Goal: Communication & Community: Answer question/provide support

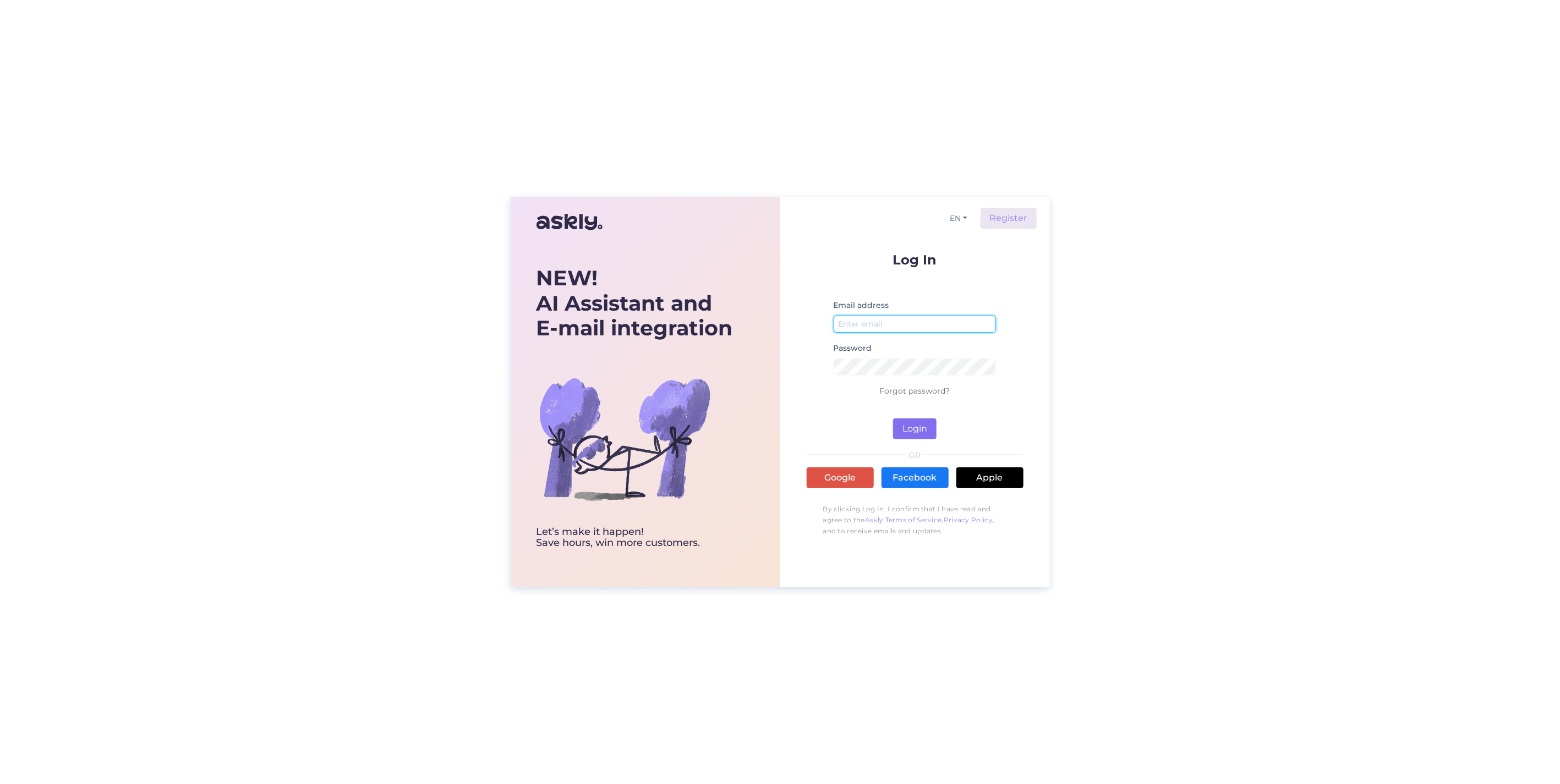
type input "[PERSON_NAME][EMAIL_ADDRESS][DOMAIN_NAME]"
click at [903, 435] on button "Login" at bounding box center [914, 428] width 44 height 20
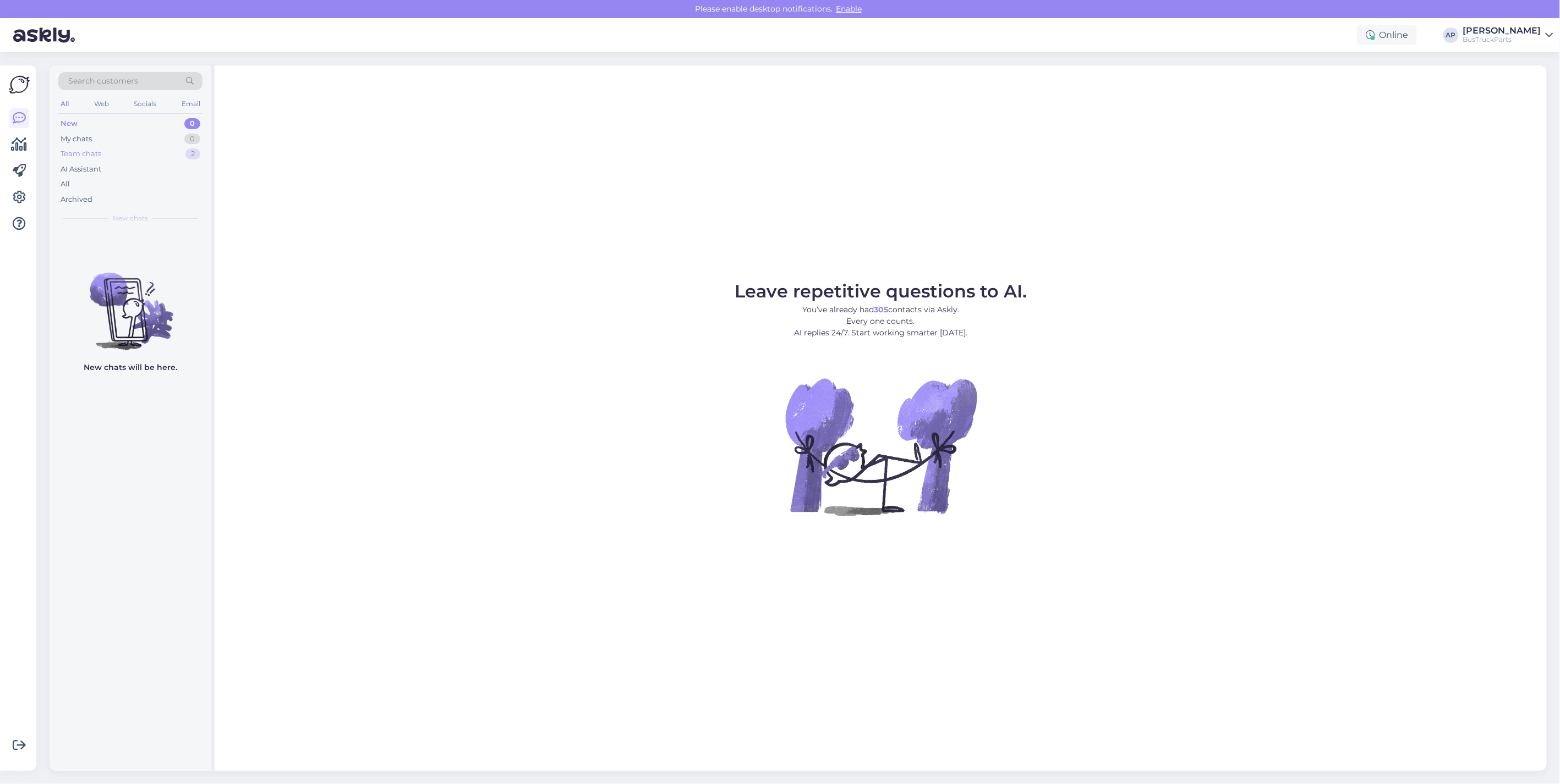
click at [77, 150] on div "Team chats" at bounding box center [81, 154] width 41 height 11
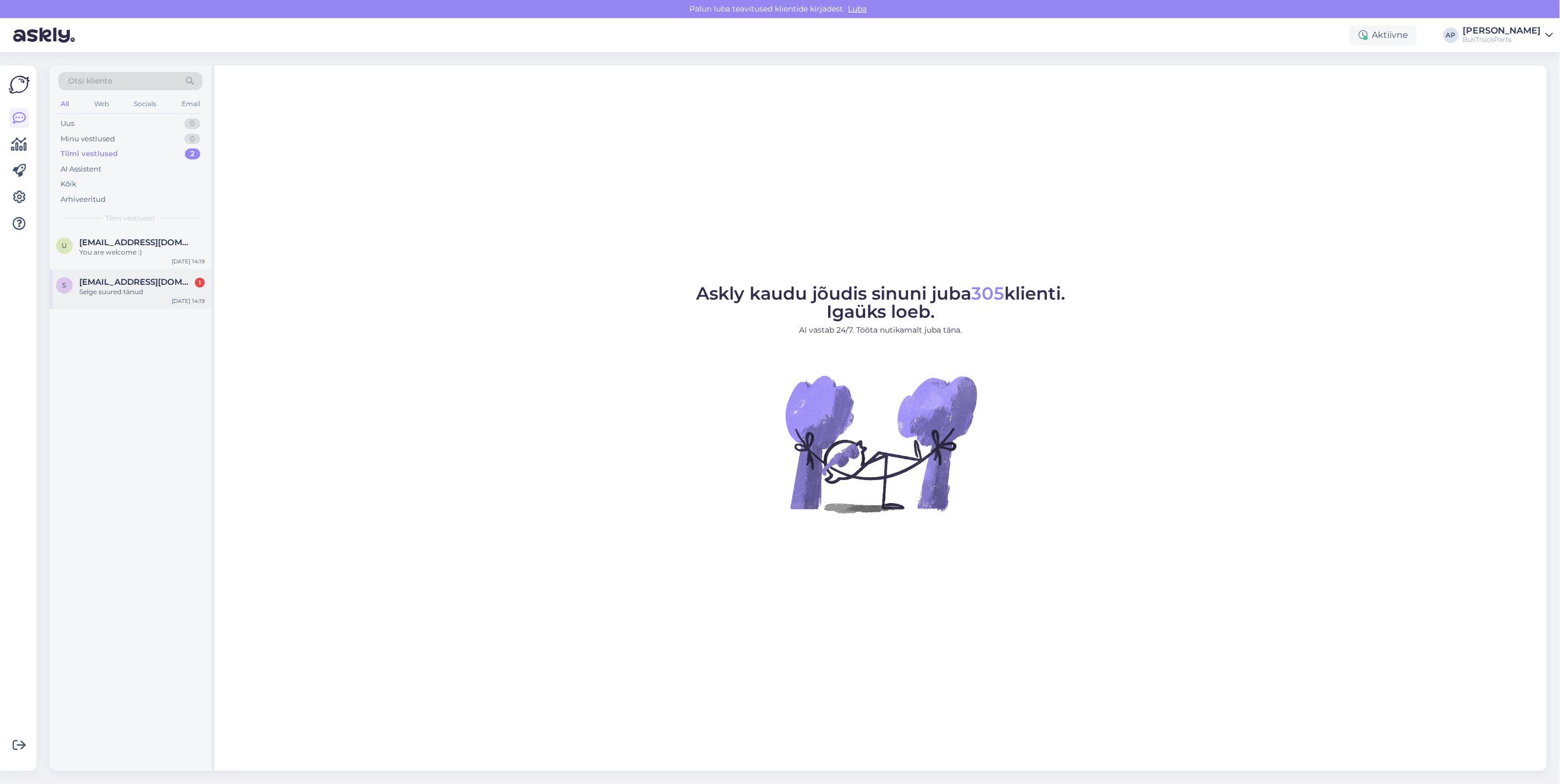
click at [99, 288] on div "Selge suured tänud" at bounding box center [142, 292] width 126 height 10
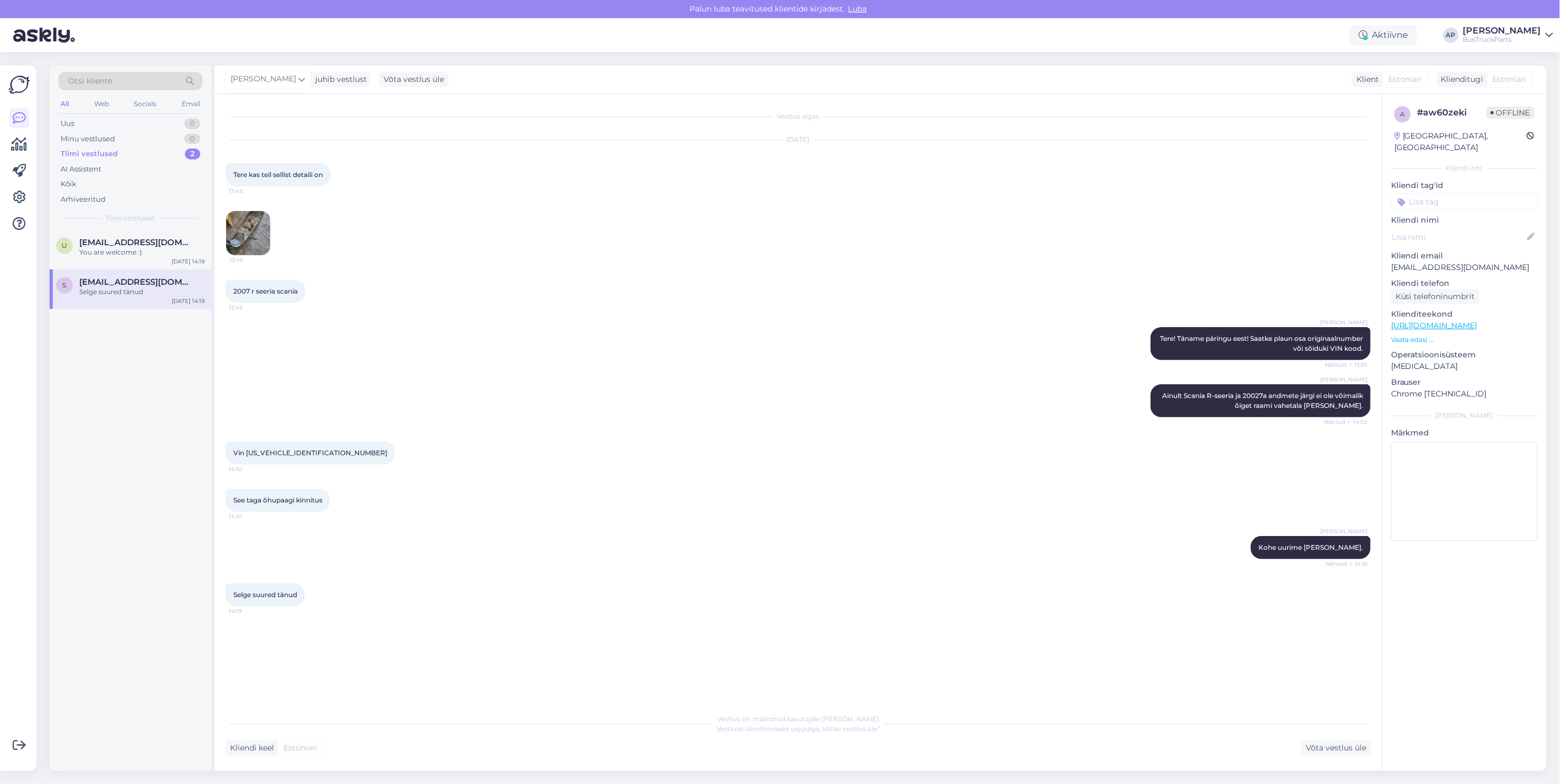
click at [246, 221] on img at bounding box center [248, 232] width 44 height 44
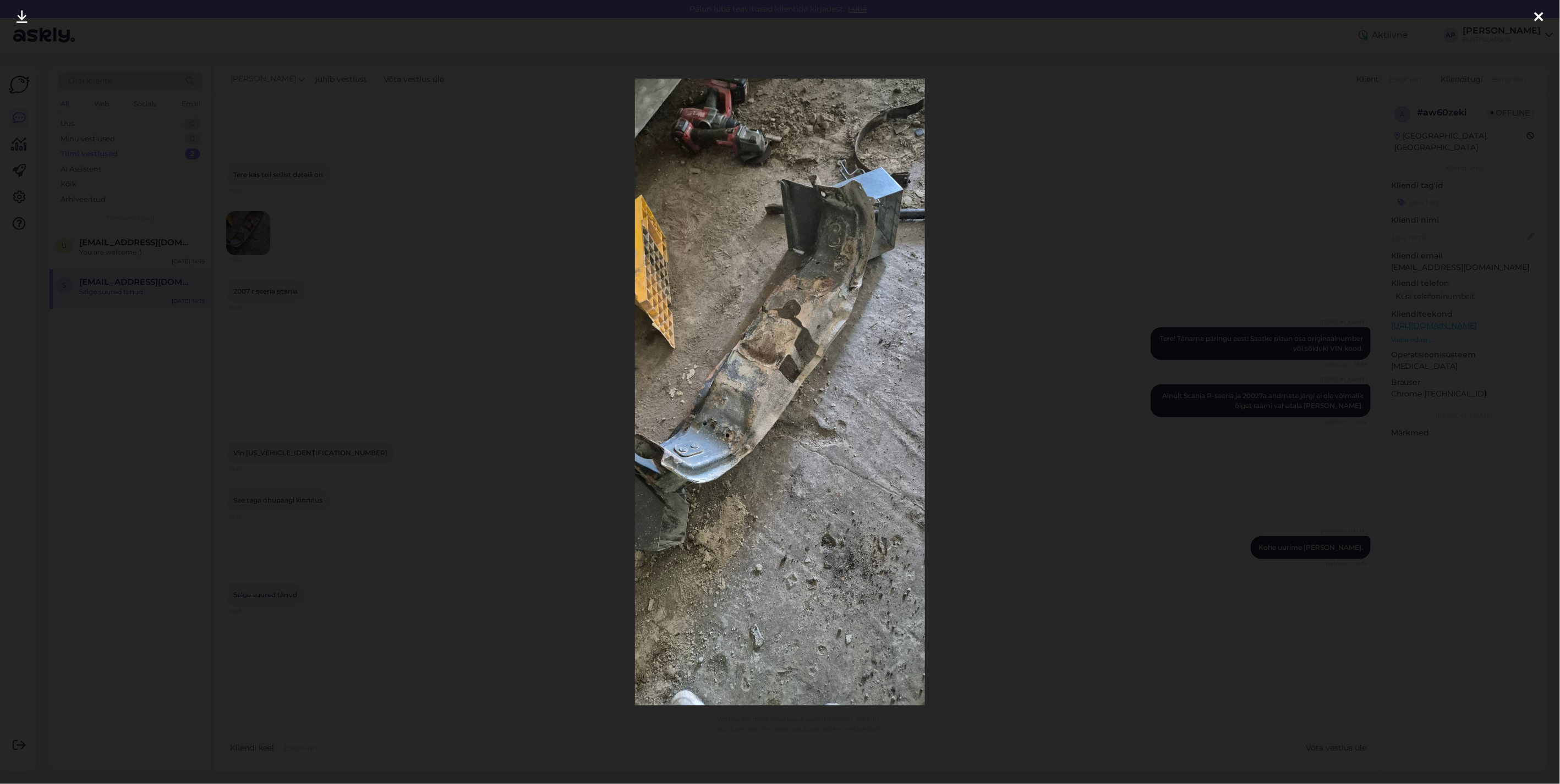
click at [1541, 11] on icon at bounding box center [1540, 18] width 9 height 14
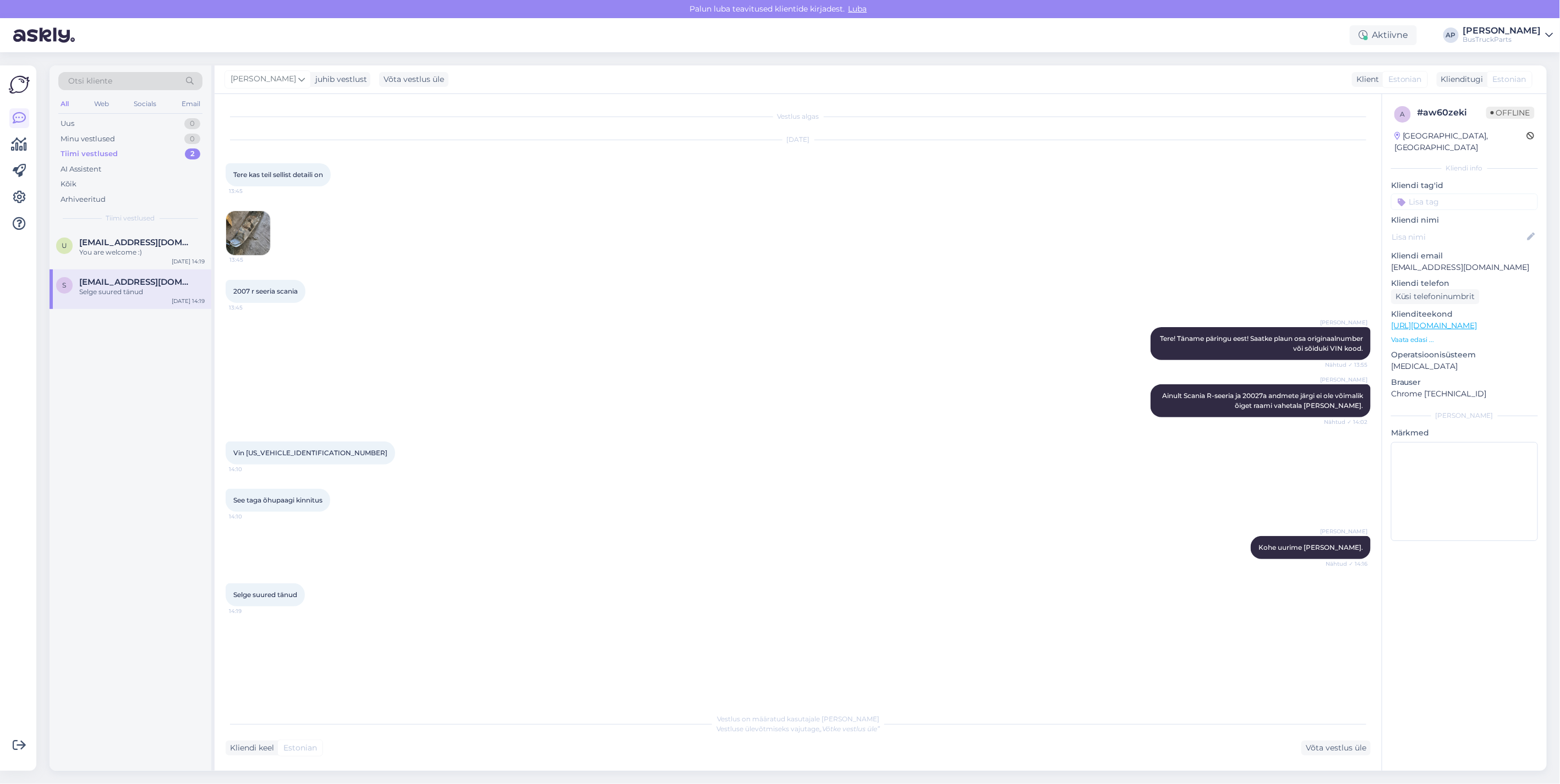
click at [284, 732] on div "Vestlus on määratud kasutajale [PERSON_NAME] Vestluse ülevõtmiseks vajutage „Võ…" at bounding box center [798, 724] width 1145 height 20
click at [1353, 751] on div "Võta vestlus üle" at bounding box center [1337, 748] width 69 height 15
click at [269, 732] on textarea at bounding box center [798, 733] width 1145 height 23
type textarea "tere. seda vahewtala pole pakkuda"
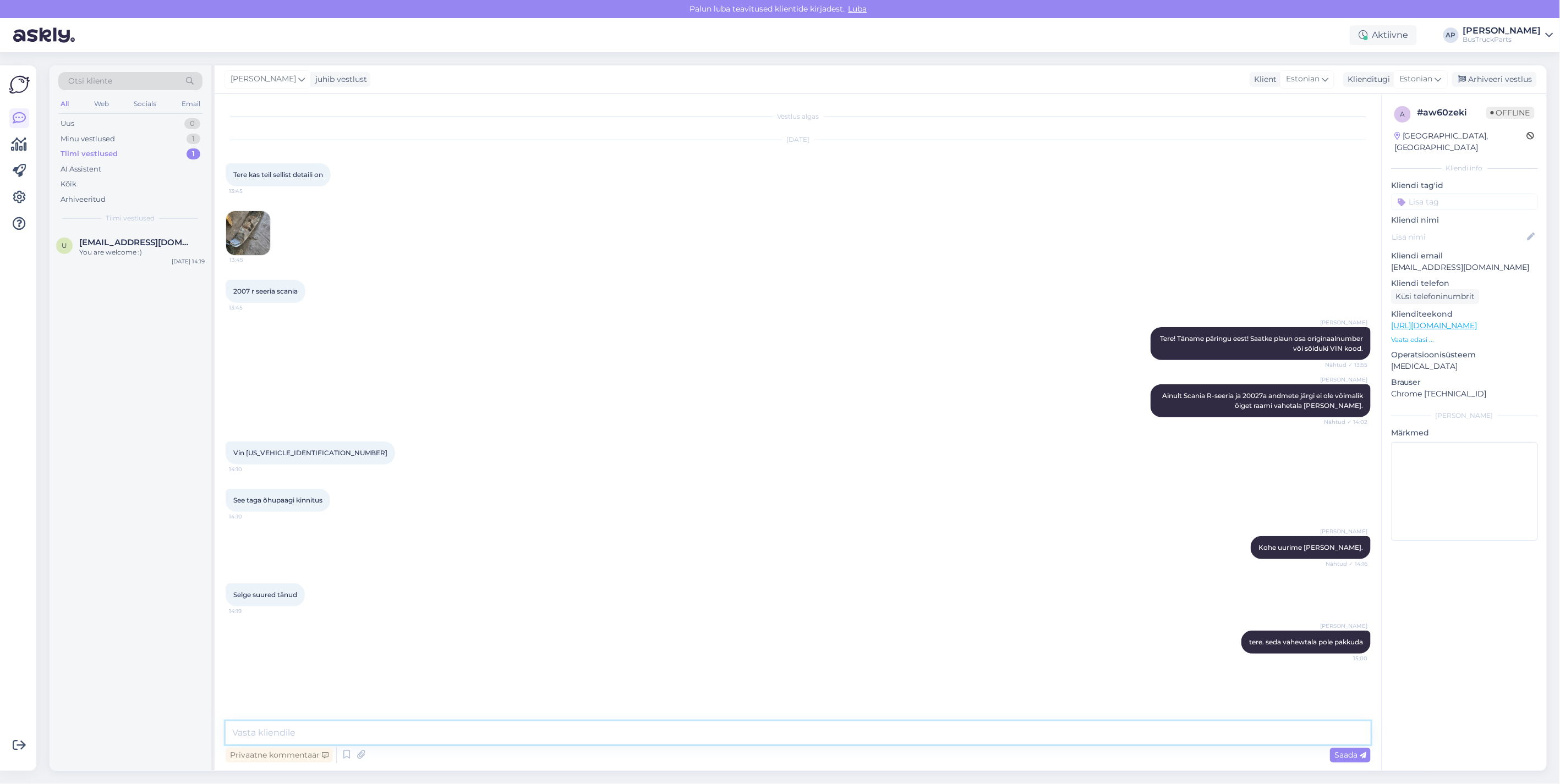
click at [266, 726] on textarea at bounding box center [798, 733] width 1145 height 23
click at [1353, 759] on span "Saada" at bounding box center [1351, 755] width 32 height 10
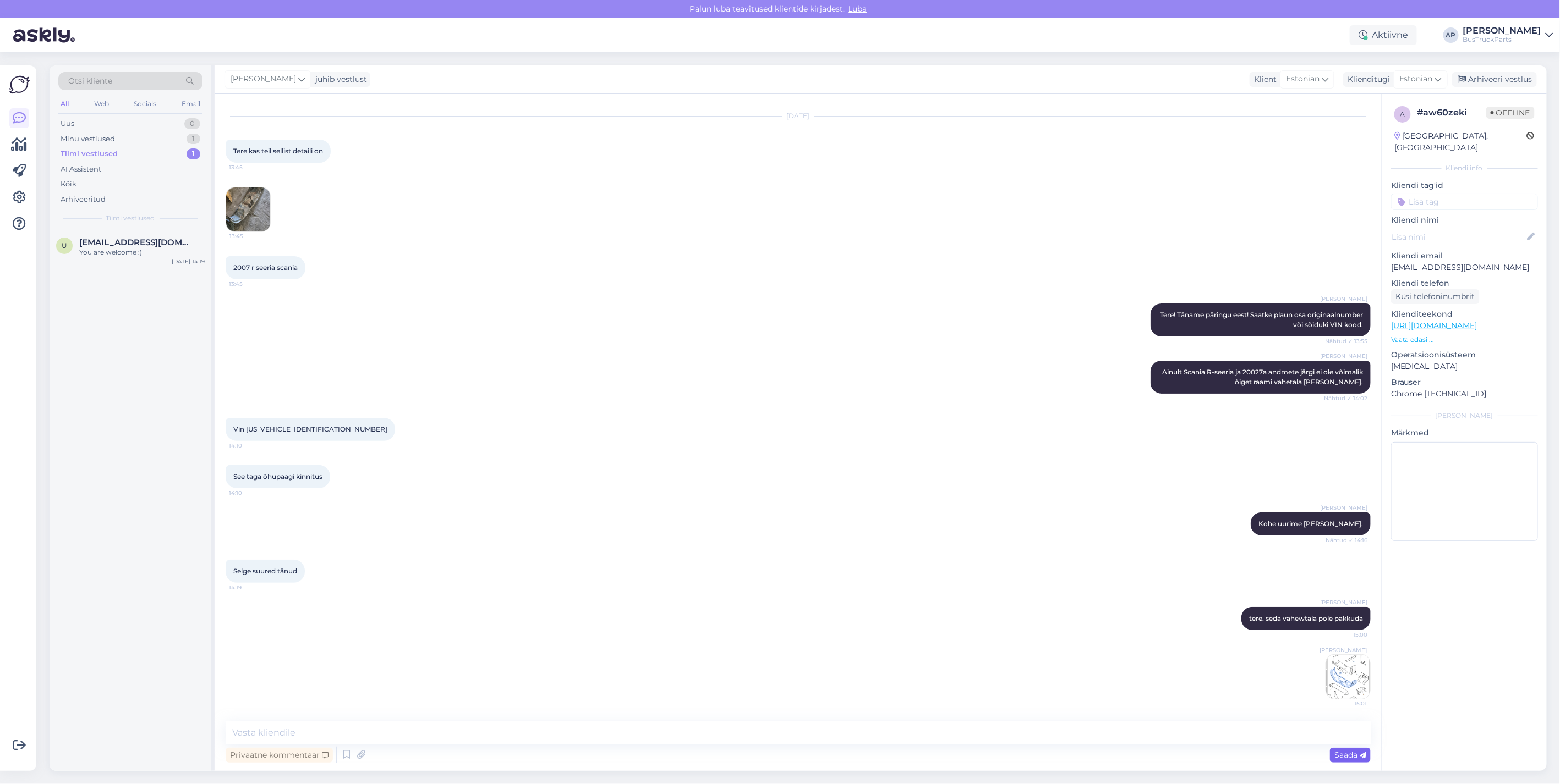
click at [1353, 758] on span "Saada" at bounding box center [1351, 755] width 32 height 10
click at [96, 150] on div "Tiimi vestlused" at bounding box center [89, 154] width 57 height 11
click at [102, 133] on div "Minu vestlused" at bounding box center [87, 139] width 54 height 11
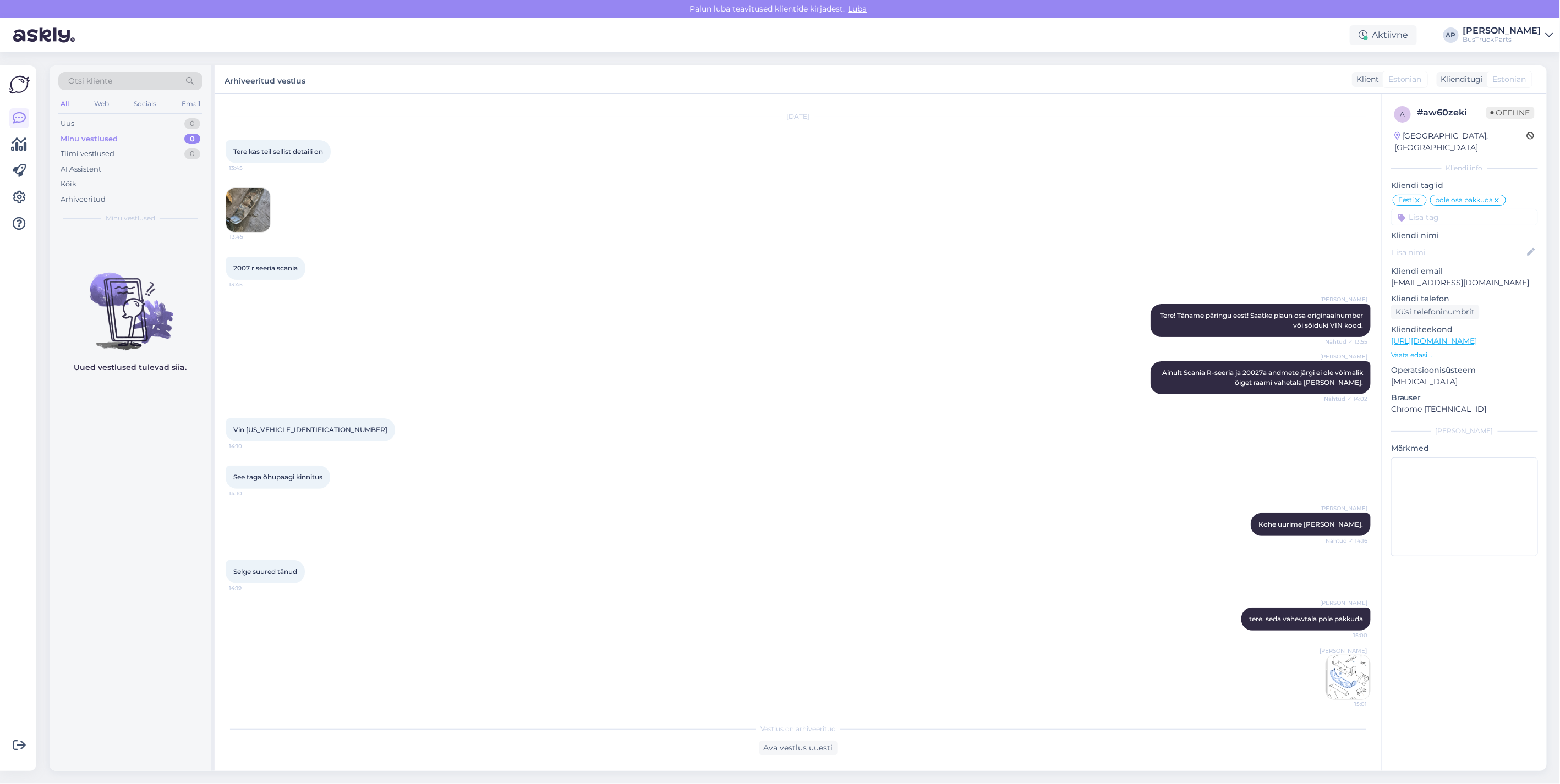
scroll to position [27, 0]
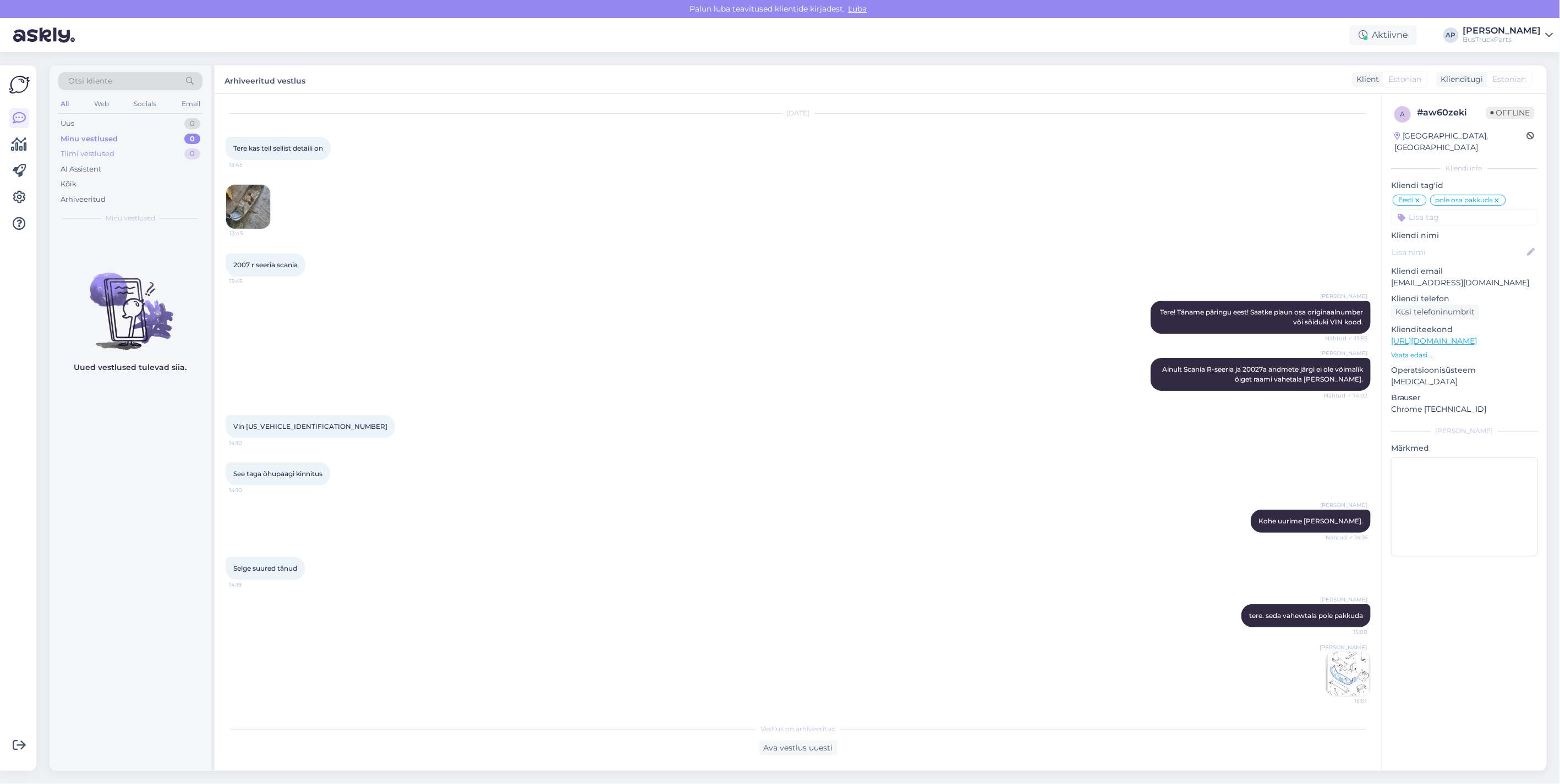
click at [110, 150] on div "Tiimi vestlused" at bounding box center [87, 154] width 54 height 11
click at [130, 135] on div "Minu vestlused 0" at bounding box center [131, 139] width 144 height 15
